Goal: Task Accomplishment & Management: Manage account settings

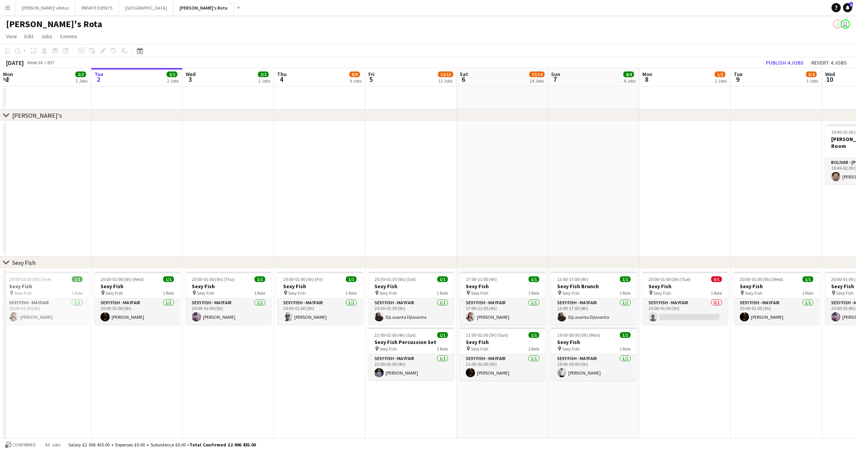
click at [3, 6] on button "Menu" at bounding box center [7, 7] width 15 height 15
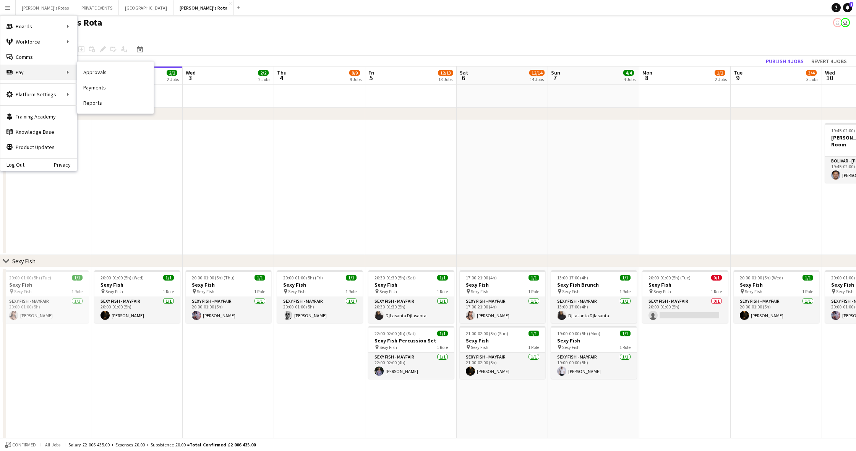
scroll to position [1, 0]
click at [98, 81] on link "Payments" at bounding box center [115, 87] width 76 height 15
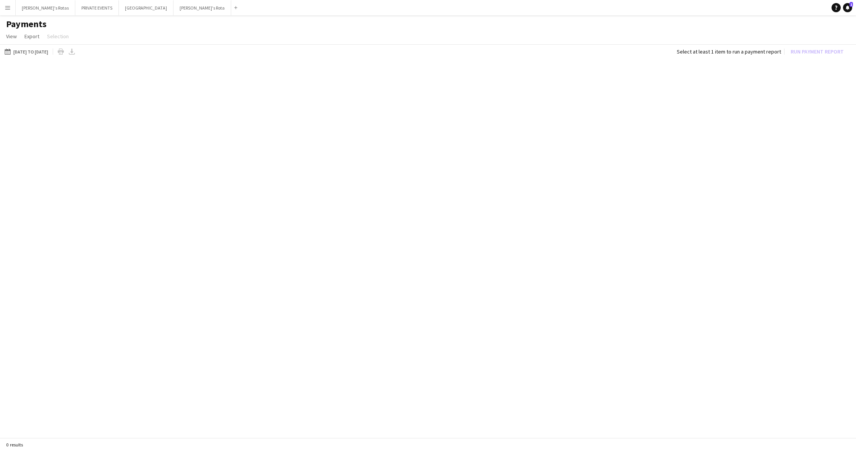
scroll to position [2, 0]
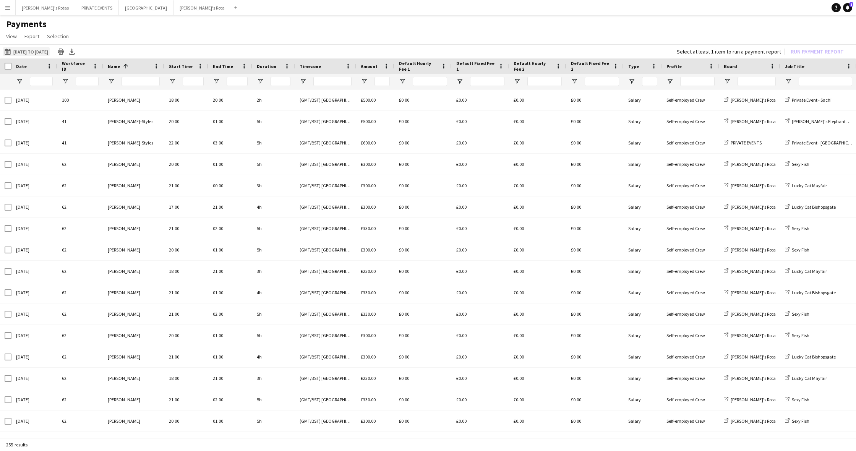
click at [42, 52] on button "[DATE] to [DATE] [DATE] to [DATE]" at bounding box center [26, 51] width 47 height 9
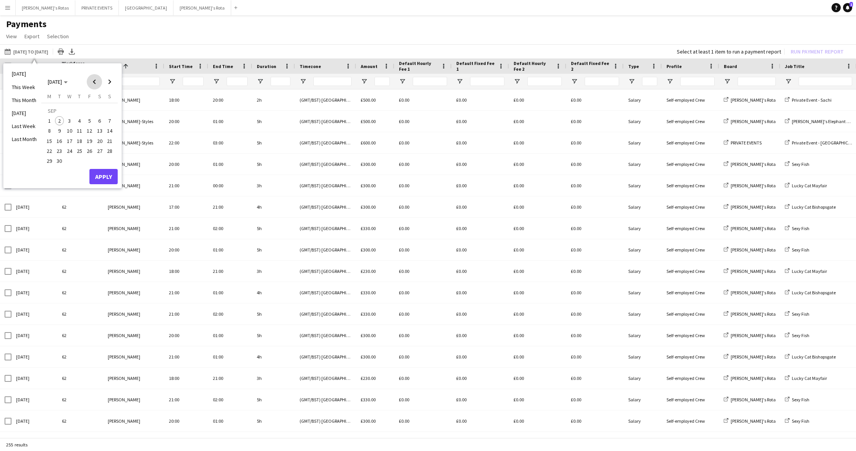
click at [94, 80] on span "Previous month" at bounding box center [94, 81] width 15 height 15
drag, startPoint x: 88, startPoint y: 108, endPoint x: 88, endPoint y: 112, distance: 4.2
click at [88, 108] on span "1" at bounding box center [89, 111] width 9 height 11
click at [106, 151] on span "31" at bounding box center [109, 152] width 9 height 9
click at [109, 152] on span "31" at bounding box center [109, 152] width 9 height 9
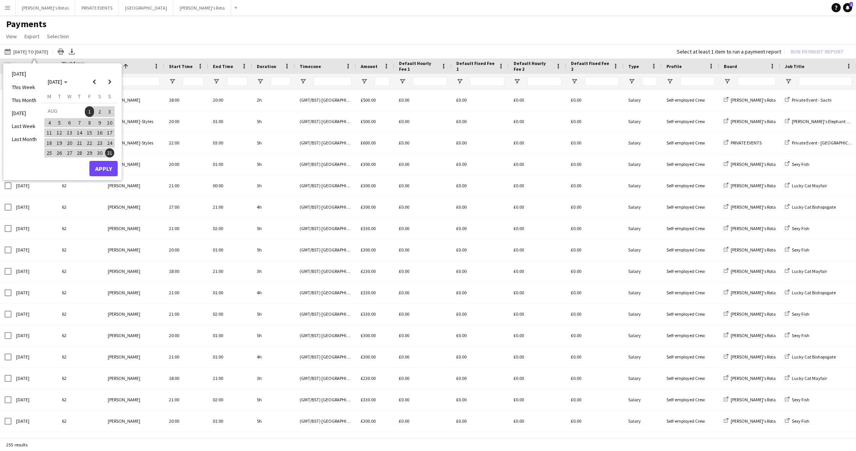
click at [108, 163] on button "Apply" at bounding box center [103, 168] width 28 height 15
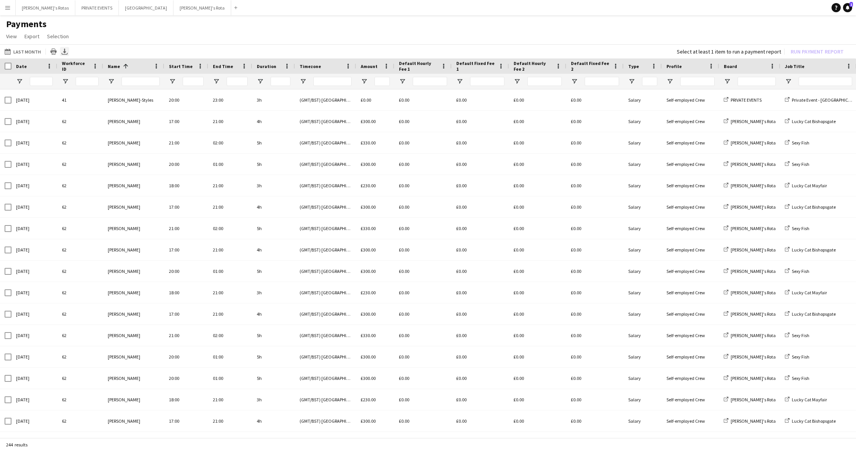
click at [63, 52] on icon at bounding box center [64, 51] width 3 height 5
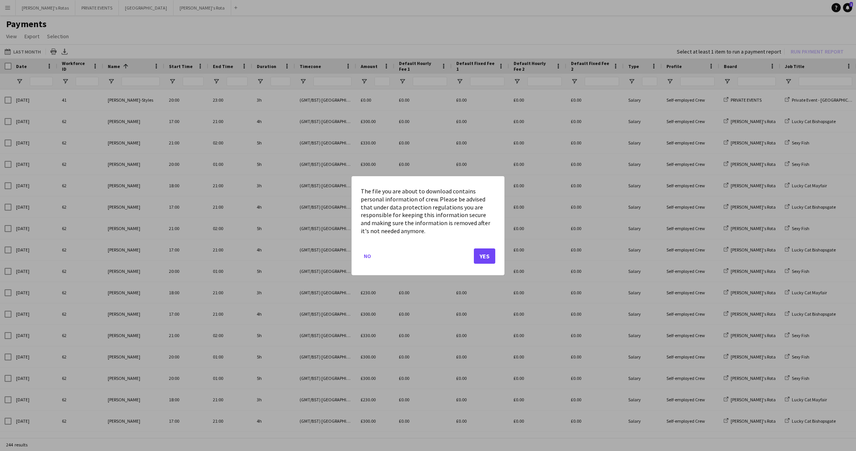
click at [490, 251] on button "Yes" at bounding box center [484, 255] width 21 height 15
